Goal: Information Seeking & Learning: Learn about a topic

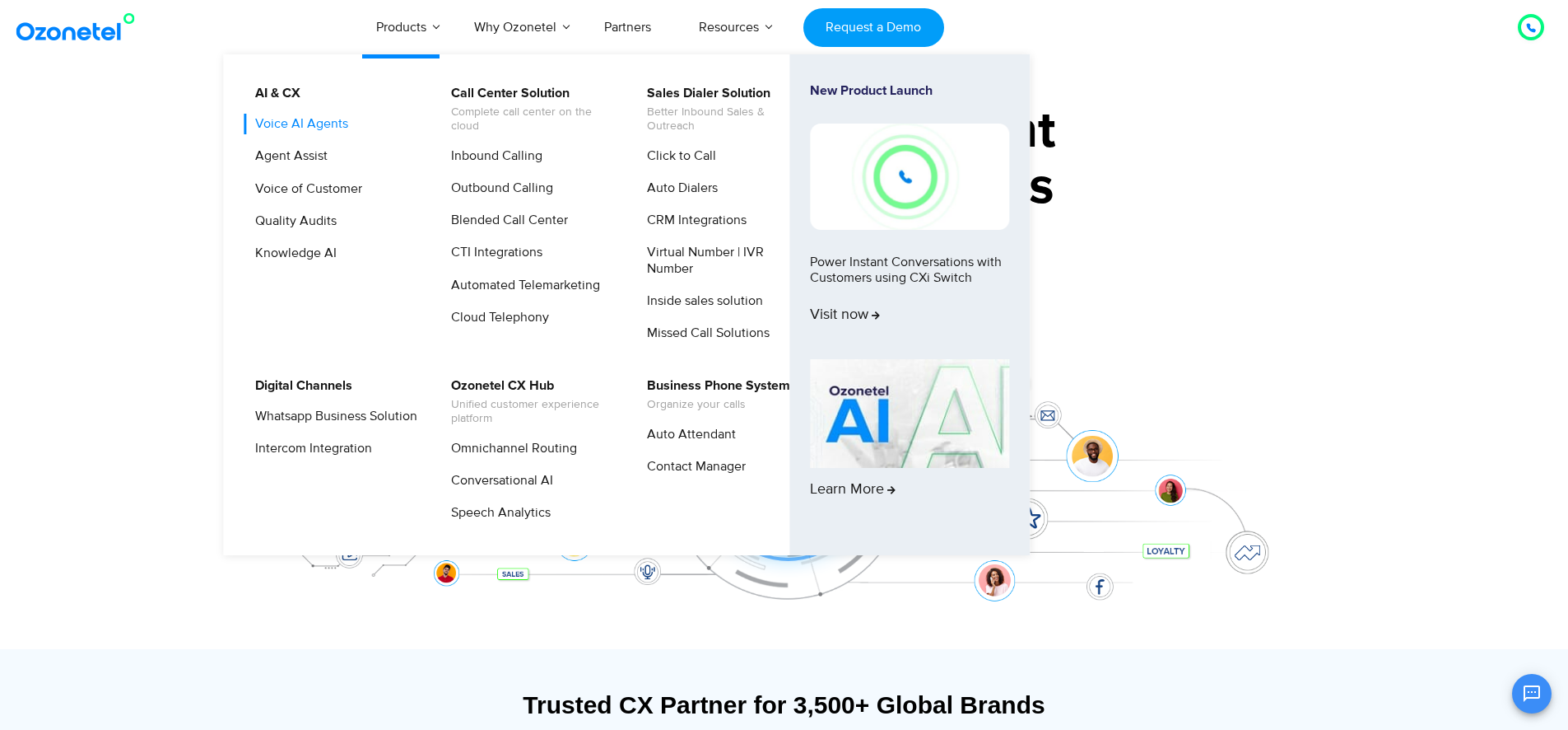
click at [328, 120] on link "Voice AI Agents" at bounding box center [297, 124] width 107 height 21
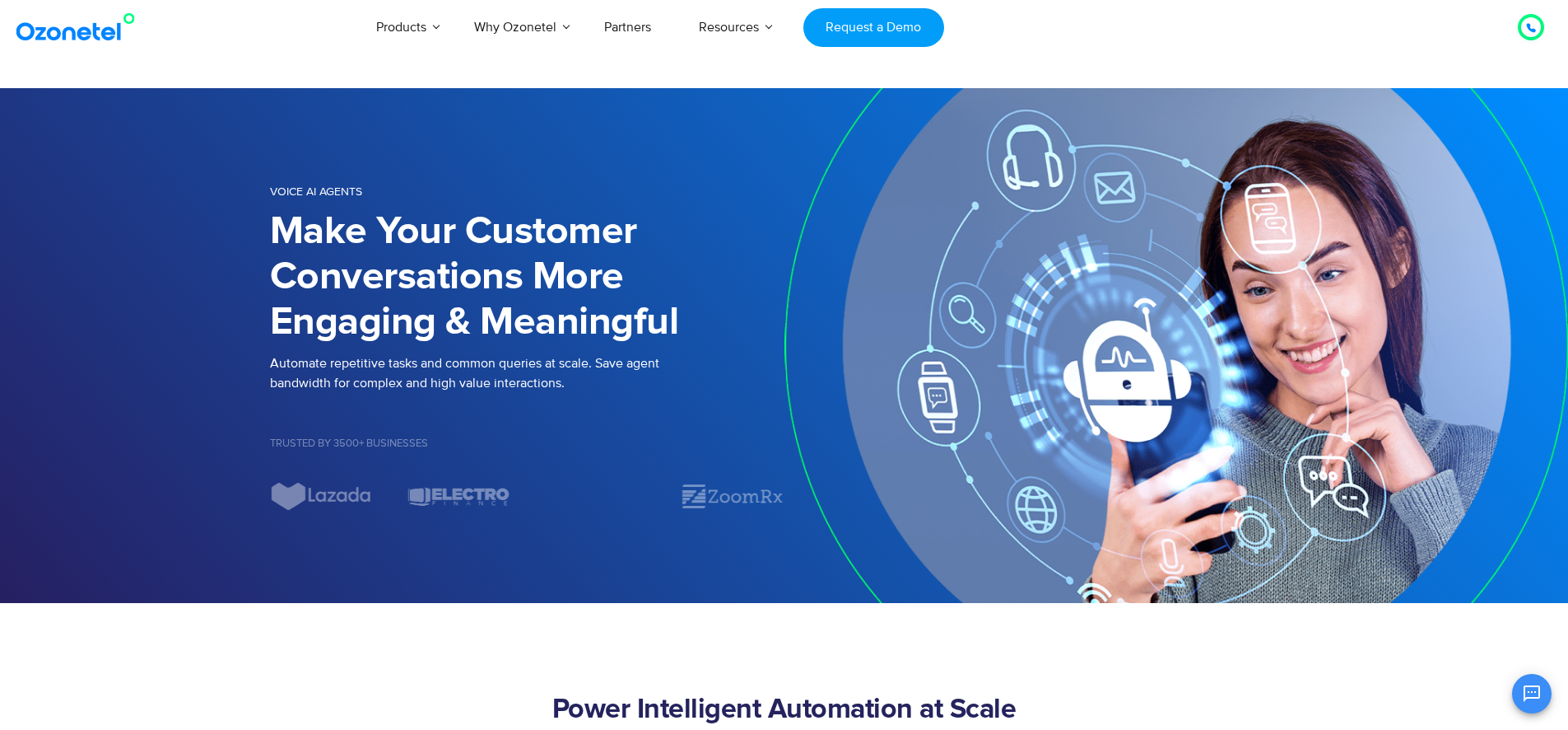
click at [1530, 29] on icon at bounding box center [1531, 27] width 8 height 8
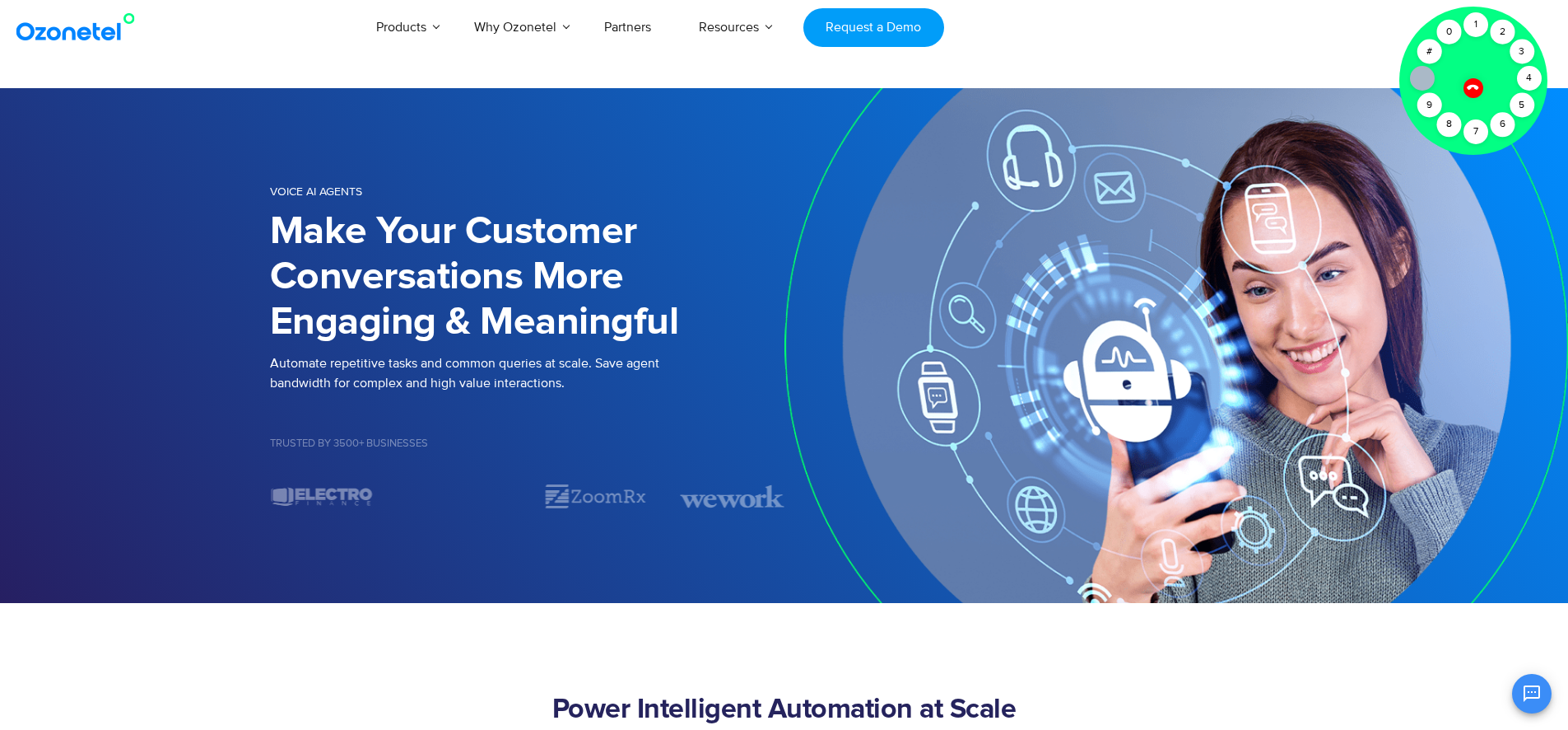
click at [1478, 84] on div at bounding box center [1473, 87] width 28 height 28
